Goal: Task Accomplishment & Management: Manage account settings

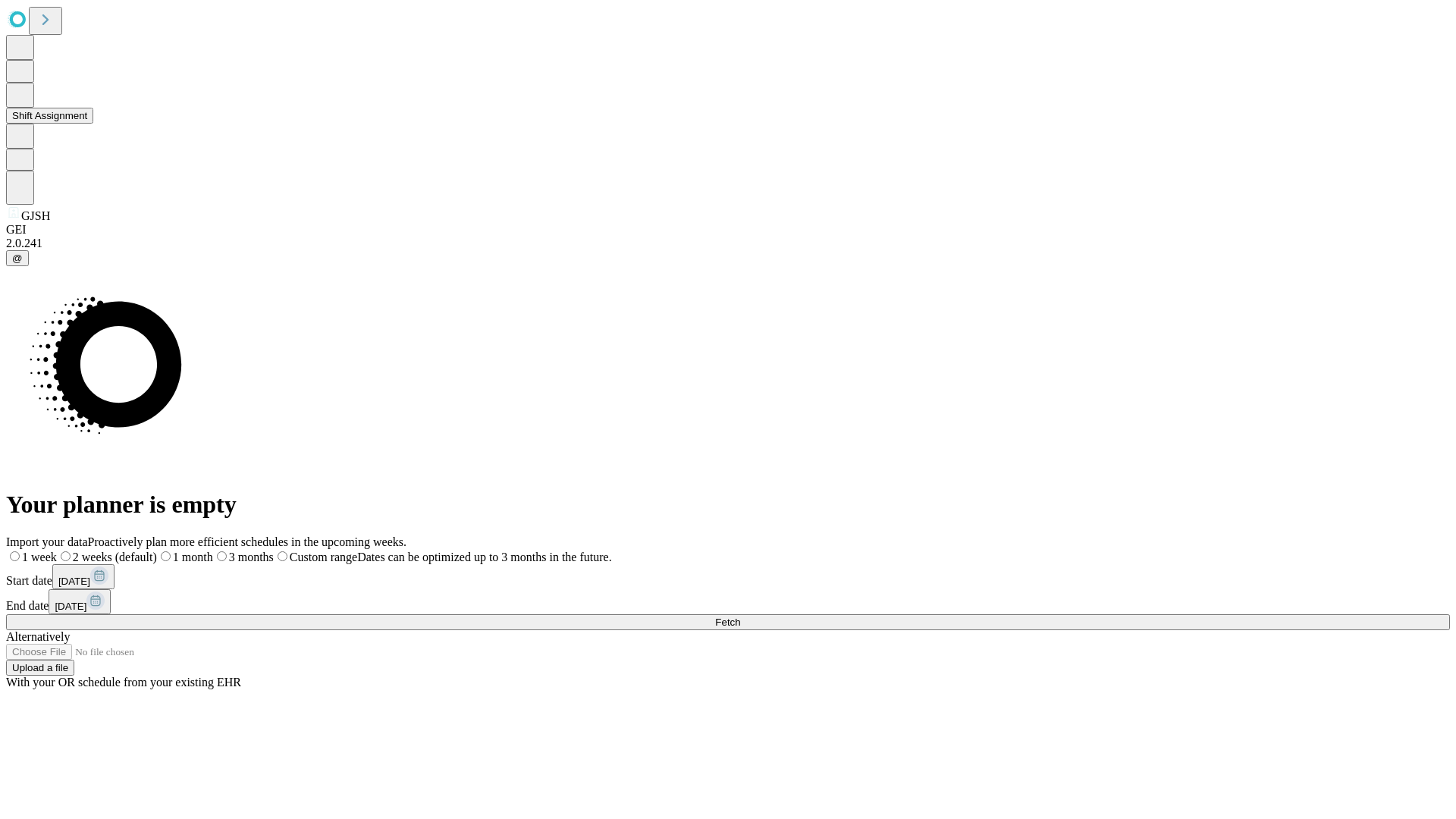
click at [94, 123] on button "Shift Assignment" at bounding box center [49, 115] width 88 height 16
